Goal: Transaction & Acquisition: Purchase product/service

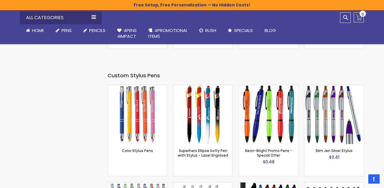
scroll to position [1207, 0]
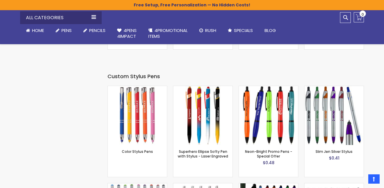
click at [145, 73] on span "Custom Stylus Pens" at bounding box center [133, 76] width 52 height 7
click at [63, 33] on span "Pens" at bounding box center [66, 30] width 10 height 6
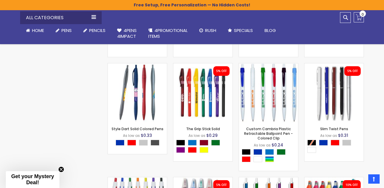
scroll to position [732, 0]
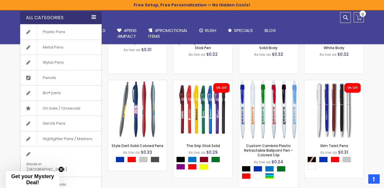
click at [96, 13] on div "All Categories" at bounding box center [61, 17] width 82 height 13
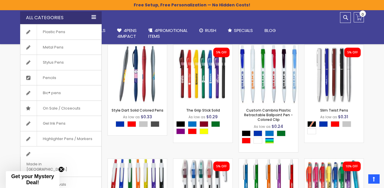
scroll to position [770, 0]
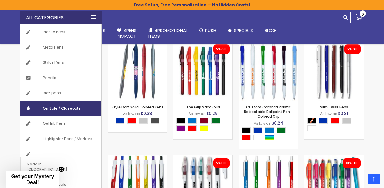
click at [69, 107] on span "On Sale / Closeouts" at bounding box center [62, 108] width 50 height 15
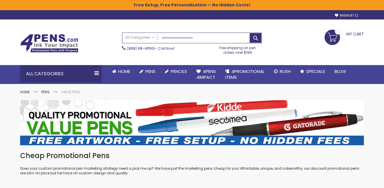
scroll to position [155, 0]
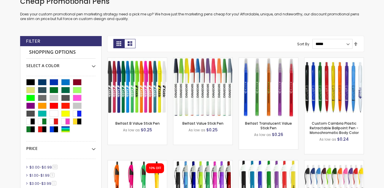
click at [312, 39] on select "**********" at bounding box center [332, 44] width 40 height 10
click at [47, 169] on span "$0.99" at bounding box center [47, 167] width 10 height 5
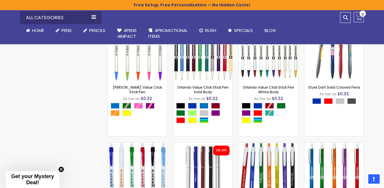
scroll to position [430, 0]
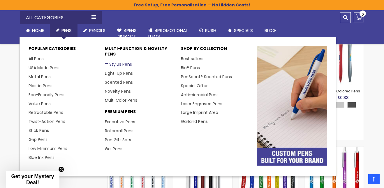
click at [118, 66] on link "Stylus Pens" at bounding box center [118, 64] width 27 height 6
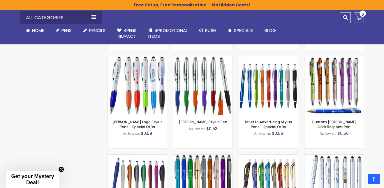
scroll to position [443, 0]
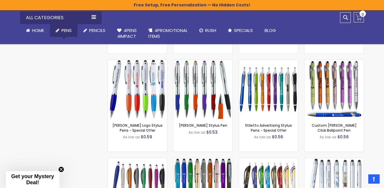
click at [62, 34] on li "Pens Go to Pens Popular Categories All Pens USA Made Pens Metal Pens Plastic Pe…" at bounding box center [64, 30] width 28 height 13
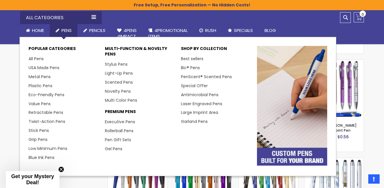
click at [65, 33] on li "Pens Go to Pens Popular Categories All Pens USA Made Pens Metal Pens Plastic Pe…" at bounding box center [64, 30] width 28 height 13
click at [43, 159] on link "Blue Ink Pens" at bounding box center [44, 158] width 30 height 6
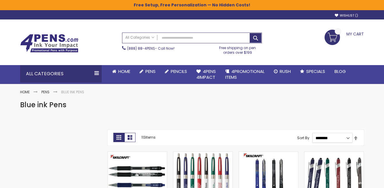
click at [349, 138] on select "**********" at bounding box center [332, 138] width 40 height 10
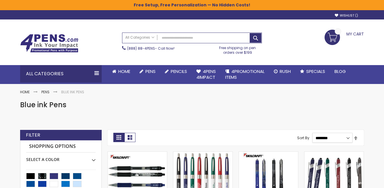
select select "*****"
click at [312, 133] on select "**********" at bounding box center [332, 138] width 40 height 10
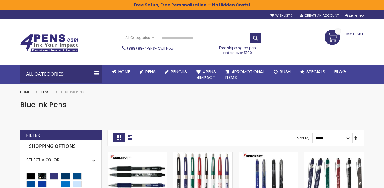
click at [356, 139] on link "Set Descending Direction" at bounding box center [355, 138] width 5 height 6
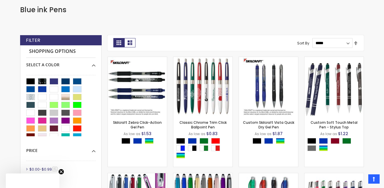
scroll to position [69, 0]
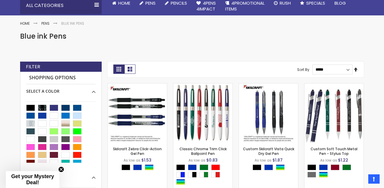
click at [356, 70] on link "Set Descending Direction" at bounding box center [355, 70] width 5 height 6
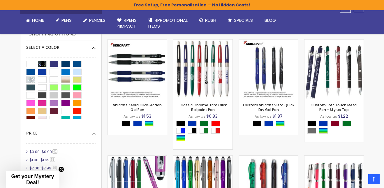
scroll to position [176, 0]
